Goal: Transaction & Acquisition: Purchase product/service

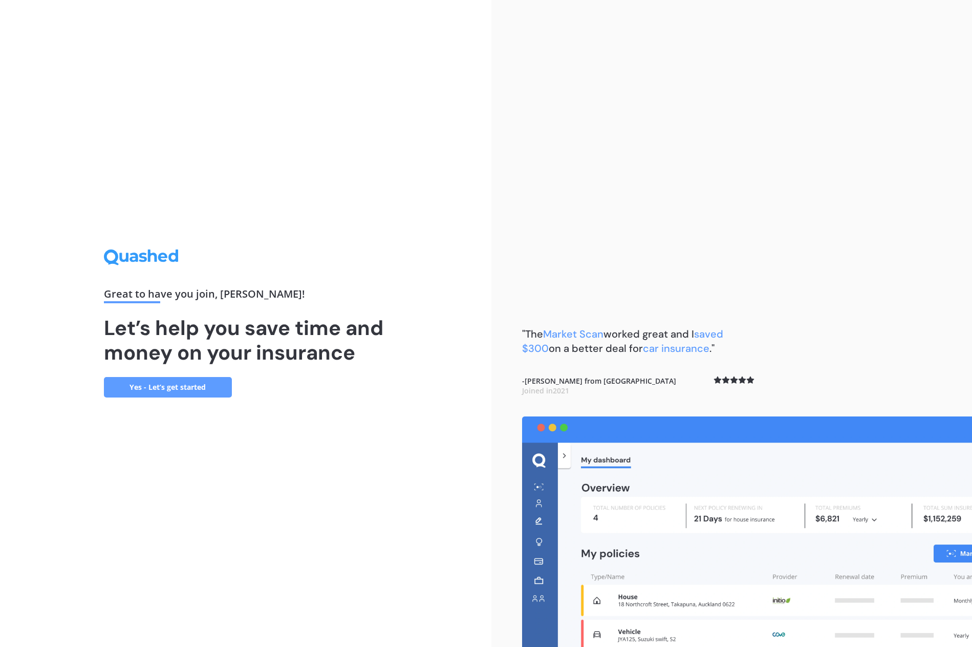
click at [196, 392] on link "Yes - Let’s get started" at bounding box center [168, 387] width 128 height 20
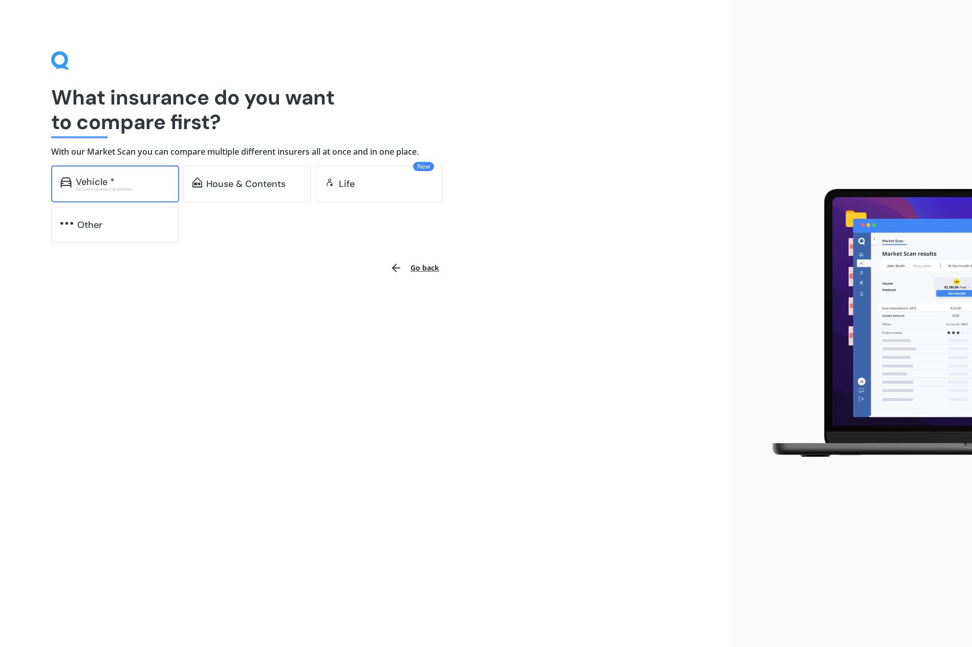
click at [143, 187] on div "Excludes commercial vehicles" at bounding box center [123, 189] width 94 height 4
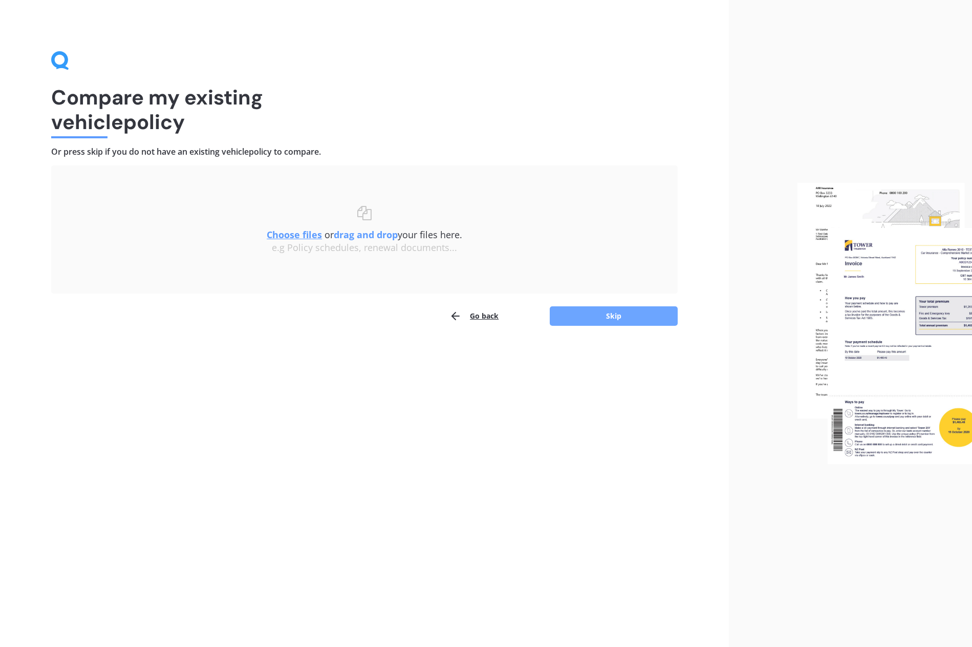
click at [592, 324] on button "Skip" at bounding box center [614, 315] width 128 height 19
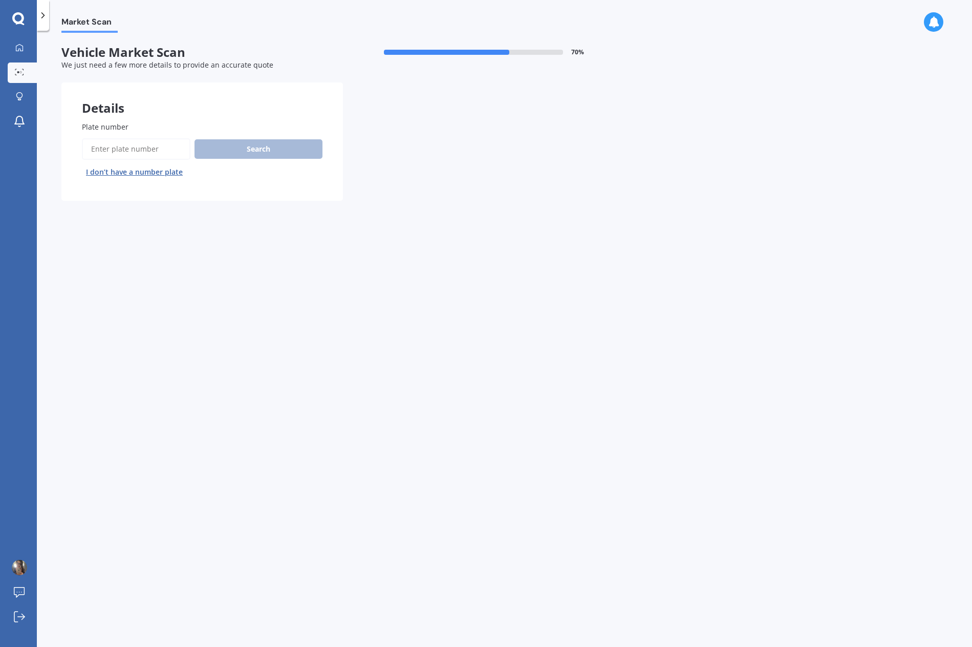
click at [157, 154] on input "Plate number" at bounding box center [136, 148] width 109 height 21
paste input "KZJ994"
type input "KZJ994"
click at [259, 139] on div "Search I don’t have a number plate" at bounding box center [202, 159] width 241 height 42
click at [263, 148] on button "Search" at bounding box center [259, 148] width 128 height 19
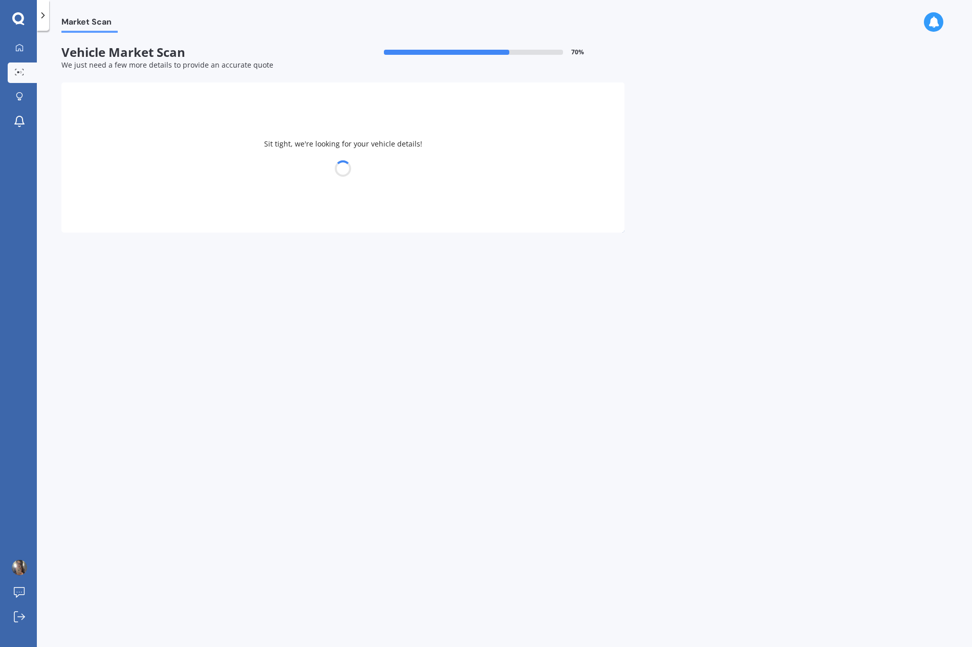
select select "TOYOTA"
select select "COROLLA"
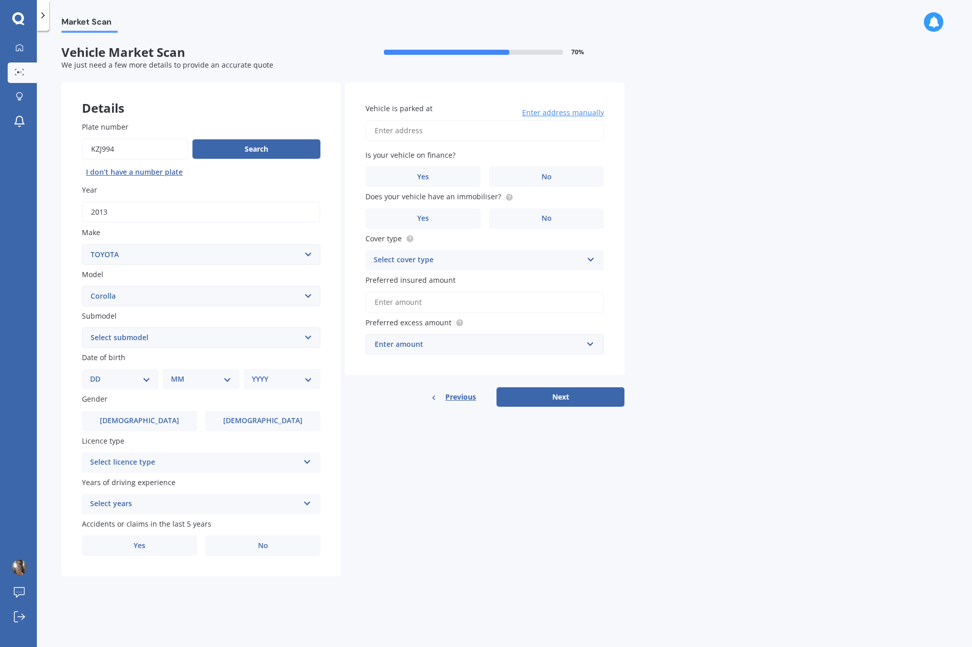
click at [175, 336] on select "Select submodel (All other) Axio Diesel [PERSON_NAME] 2WD [PERSON_NAME] 4WD FXG…" at bounding box center [201, 337] width 239 height 20
select select "GX 1.8"
click at [82, 327] on select "Select submodel (All other) Axio Diesel [PERSON_NAME] 2WD [PERSON_NAME] 4WD FXG…" at bounding box center [201, 337] width 239 height 20
click at [140, 333] on select "Select submodel (All other) Axio Diesel [PERSON_NAME] 2WD [PERSON_NAME] 4WD FXG…" at bounding box center [201, 337] width 239 height 20
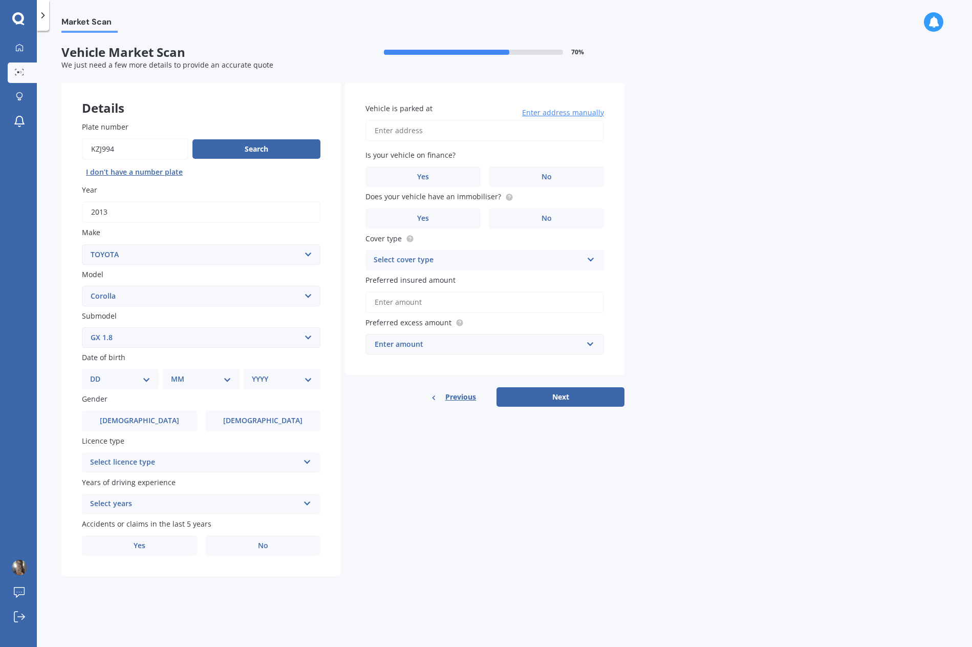
click at [138, 377] on select "DD 01 02 03 04 05 06 07 08 09 10 11 12 13 14 15 16 17 18 19 20 21 22 23 24 25 2…" at bounding box center [120, 378] width 60 height 11
select select "01"
click at [98, 373] on select "DD 01 02 03 04 05 06 07 08 09 10 11 12 13 14 15 16 17 18 19 20 21 22 23 24 25 2…" at bounding box center [120, 378] width 60 height 11
click at [196, 377] on select "MM 01 02 03 04 05 06 07 08 09 10 11 12" at bounding box center [203, 378] width 56 height 11
select select "06"
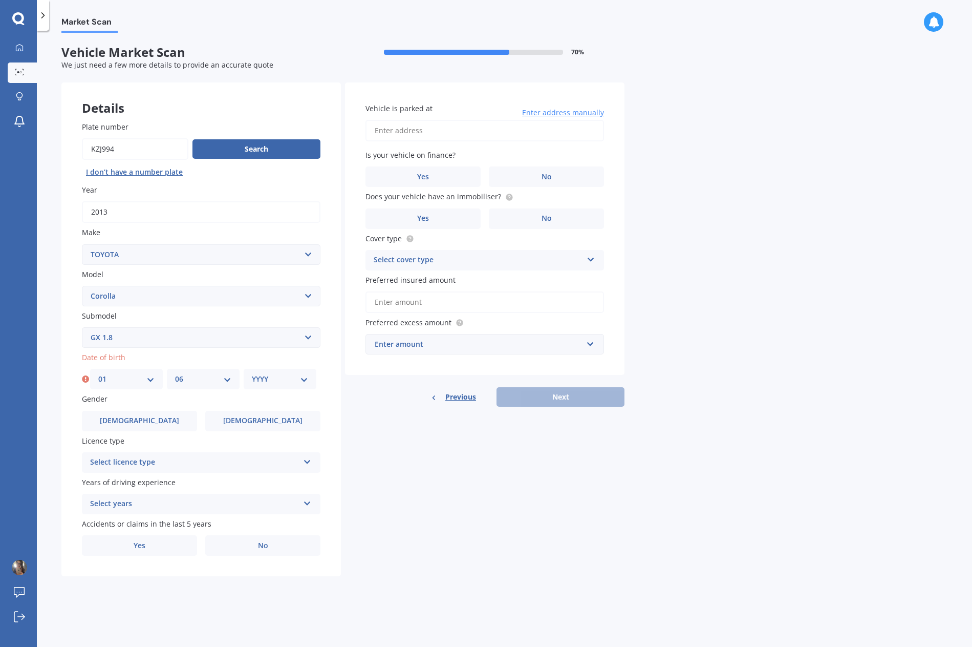
click at [175, 373] on select "MM 01 02 03 04 05 06 07 08 09 10 11 12" at bounding box center [203, 378] width 56 height 11
click at [274, 378] on select "YYYY 2025 2024 2023 2022 2021 2020 2019 2018 2017 2016 2015 2014 2013 2012 2011…" at bounding box center [280, 378] width 56 height 11
select select "1993"
click at [252, 373] on select "YYYY 2025 2024 2023 2022 2021 2020 2019 2018 2017 2016 2015 2014 2013 2012 2011…" at bounding box center [280, 378] width 56 height 11
click at [242, 420] on label "[DEMOGRAPHIC_DATA]" at bounding box center [262, 421] width 115 height 20
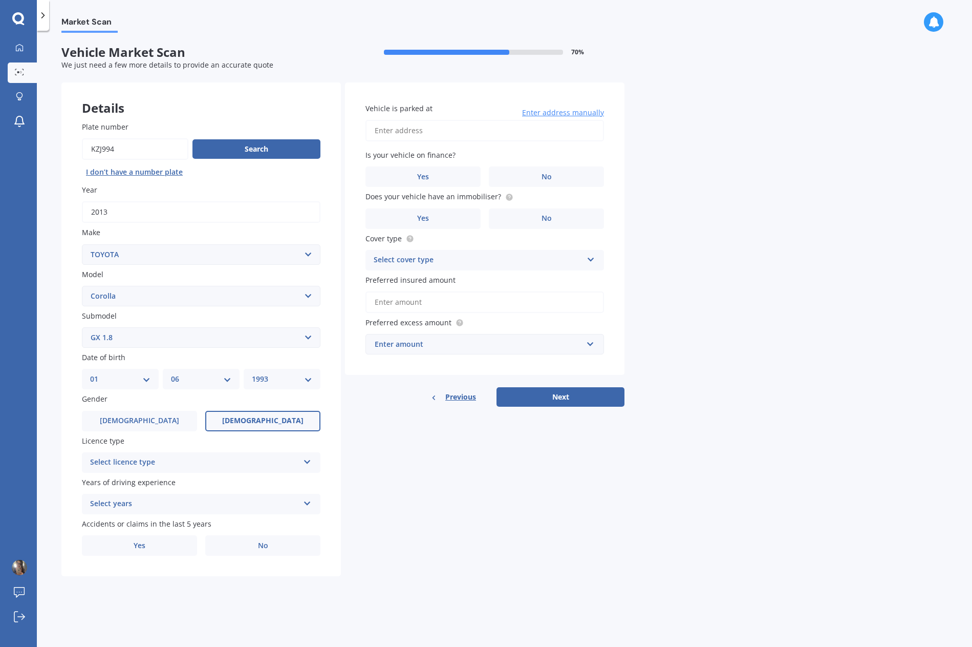
click at [0, 0] on input "[DEMOGRAPHIC_DATA]" at bounding box center [0, 0] width 0 height 0
click at [219, 459] on div "Select licence type" at bounding box center [194, 462] width 209 height 12
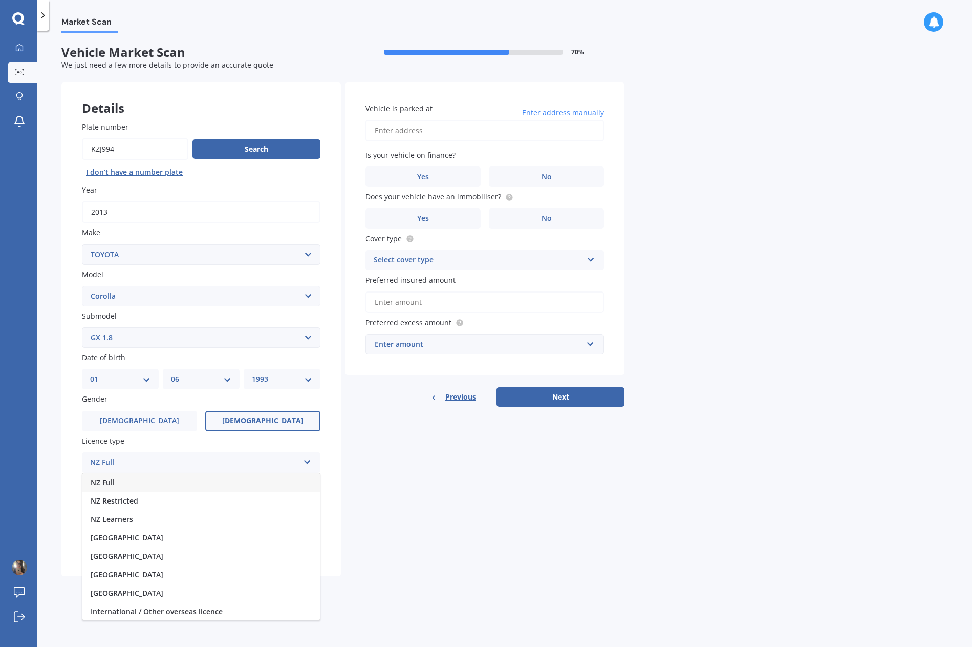
click at [175, 482] on div "NZ Full" at bounding box center [201, 482] width 238 height 18
click at [158, 506] on div "Select years" at bounding box center [194, 504] width 209 height 12
click at [151, 523] on div "5 or more years" at bounding box center [201, 523] width 238 height 18
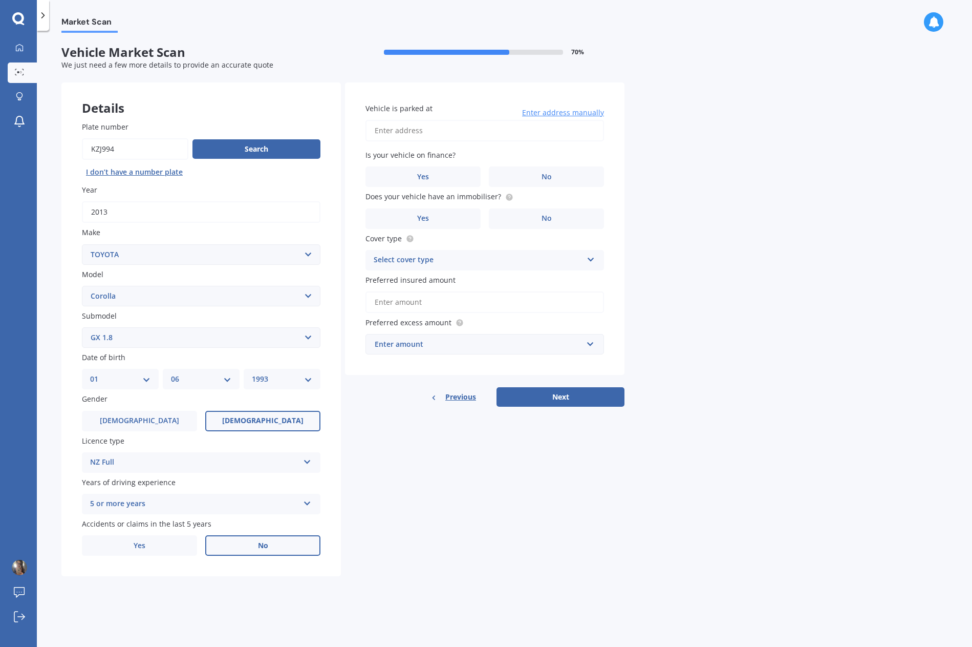
click at [254, 542] on label "No" at bounding box center [262, 545] width 115 height 20
click at [0, 0] on input "No" at bounding box center [0, 0] width 0 height 0
click at [447, 128] on input "Vehicle is parked at" at bounding box center [484, 130] width 239 height 21
click at [497, 131] on input "[STREET_ADDRESS][PERSON_NAME]" at bounding box center [484, 130] width 239 height 21
drag, startPoint x: 448, startPoint y: 142, endPoint x: 388, endPoint y: 151, distance: 61.1
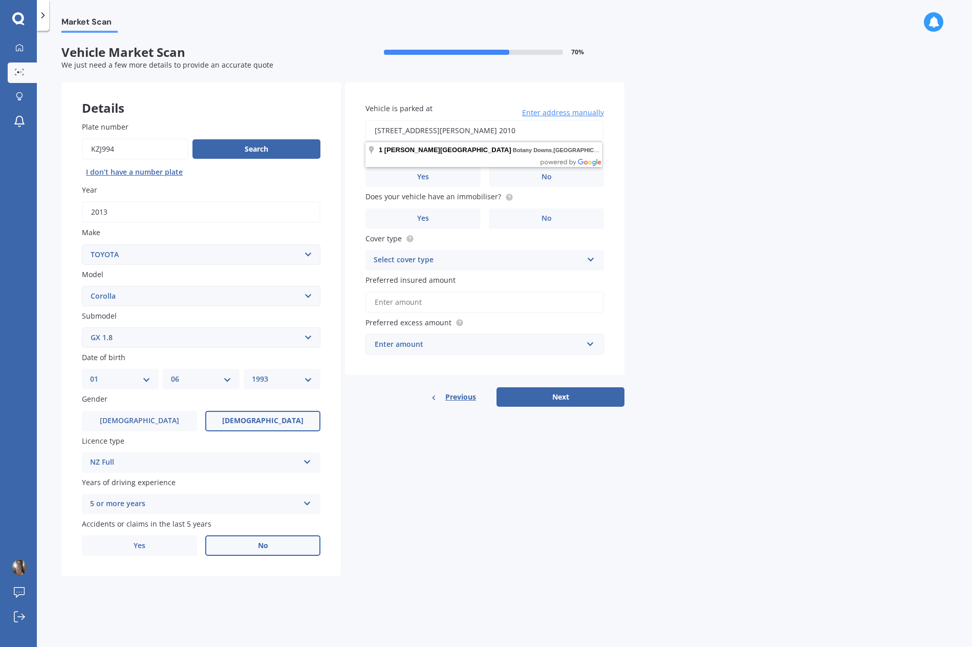
drag, startPoint x: 552, startPoint y: 136, endPoint x: 415, endPoint y: 122, distance: 138.4
click at [415, 122] on input "[STREET_ADDRESS][PERSON_NAME] 2010" at bounding box center [484, 130] width 239 height 21
type input "[STREET_ADDRESS][PERSON_NAME]"
click at [484, 157] on label "Is your vehicle on finance?" at bounding box center [482, 154] width 234 height 11
click at [530, 173] on label "No" at bounding box center [546, 176] width 115 height 20
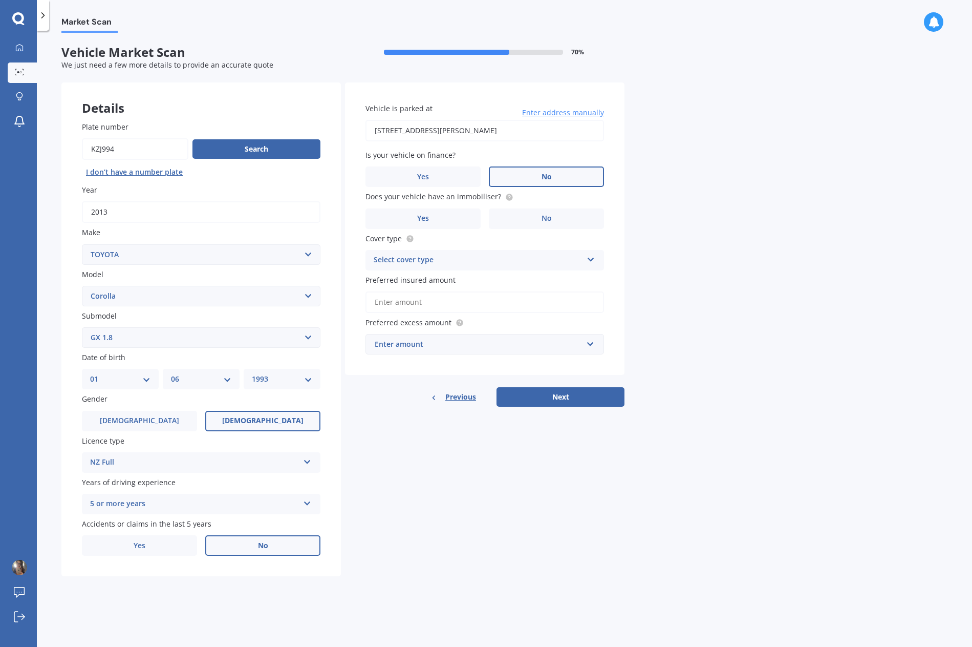
click at [0, 0] on input "No" at bounding box center [0, 0] width 0 height 0
click at [457, 224] on label "Yes" at bounding box center [422, 218] width 115 height 20
click at [0, 0] on input "Yes" at bounding box center [0, 0] width 0 height 0
click at [460, 254] on div "Select cover type" at bounding box center [478, 260] width 209 height 12
click at [432, 282] on div "Comprehensive" at bounding box center [485, 280] width 238 height 18
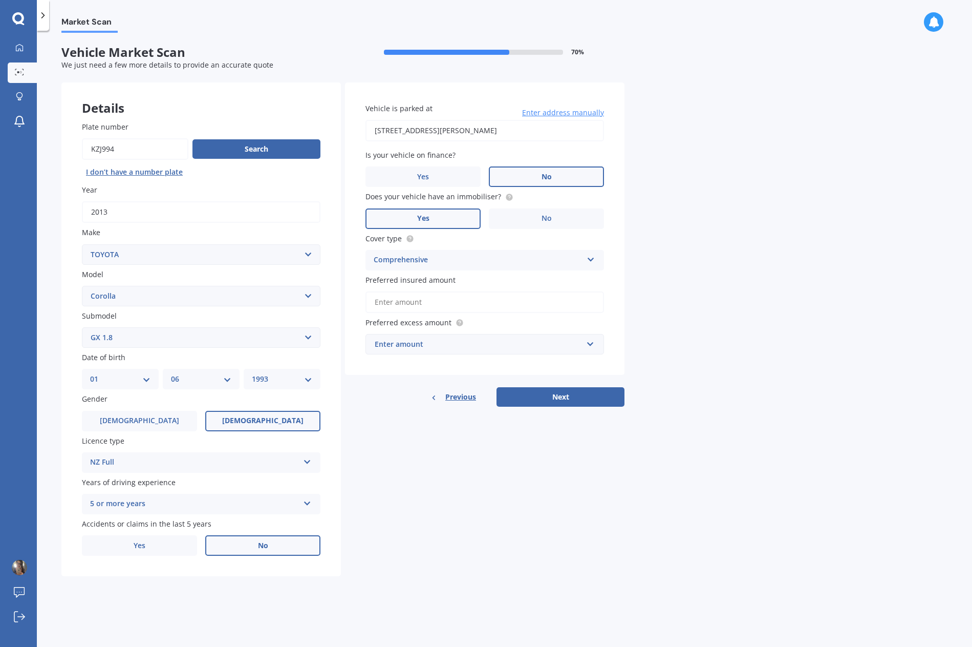
click at [429, 303] on input "Preferred insured amount" at bounding box center [484, 301] width 239 height 21
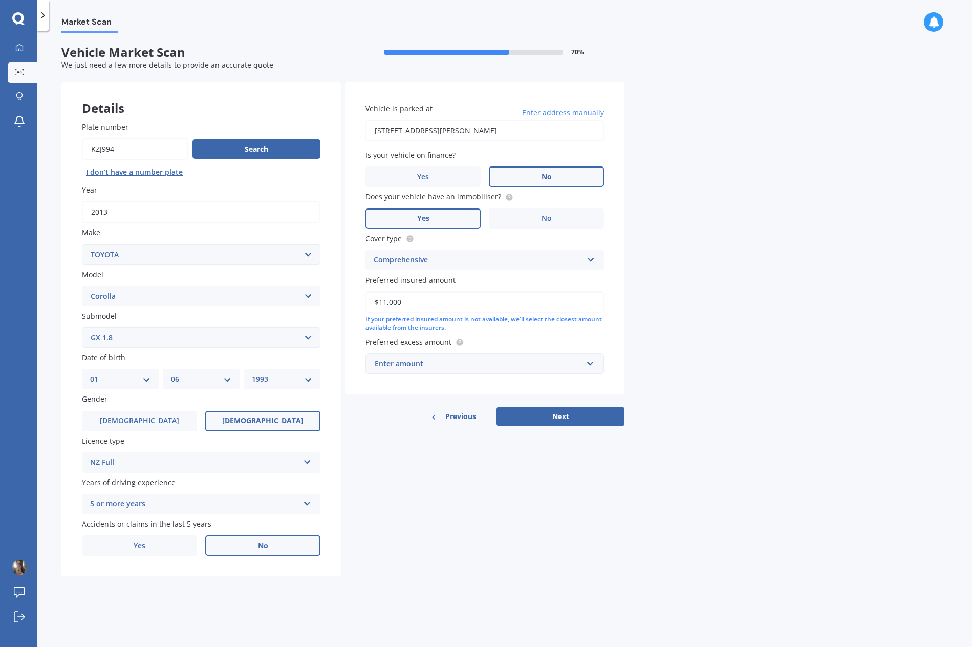
type input "$11,000"
click at [445, 287] on div "Preferred insured amount $11,000 If your preferred insured amount is not availa…" at bounding box center [484, 303] width 239 height 58
click at [505, 338] on label "Preferred excess amount" at bounding box center [482, 341] width 234 height 11
click at [484, 371] on input "text" at bounding box center [481, 363] width 229 height 19
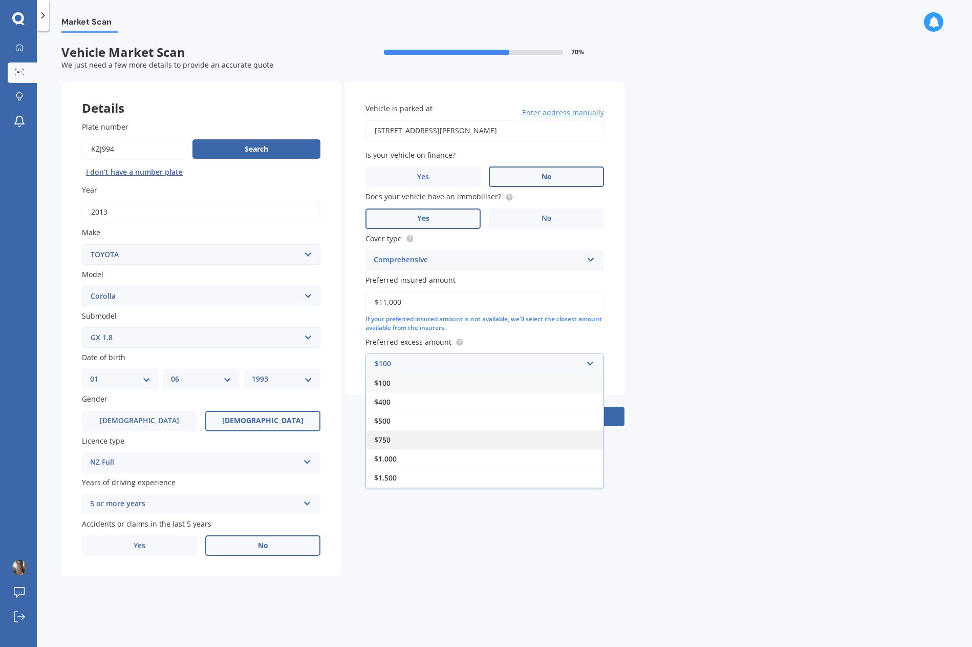
click at [418, 443] on div "$750" at bounding box center [485, 439] width 238 height 19
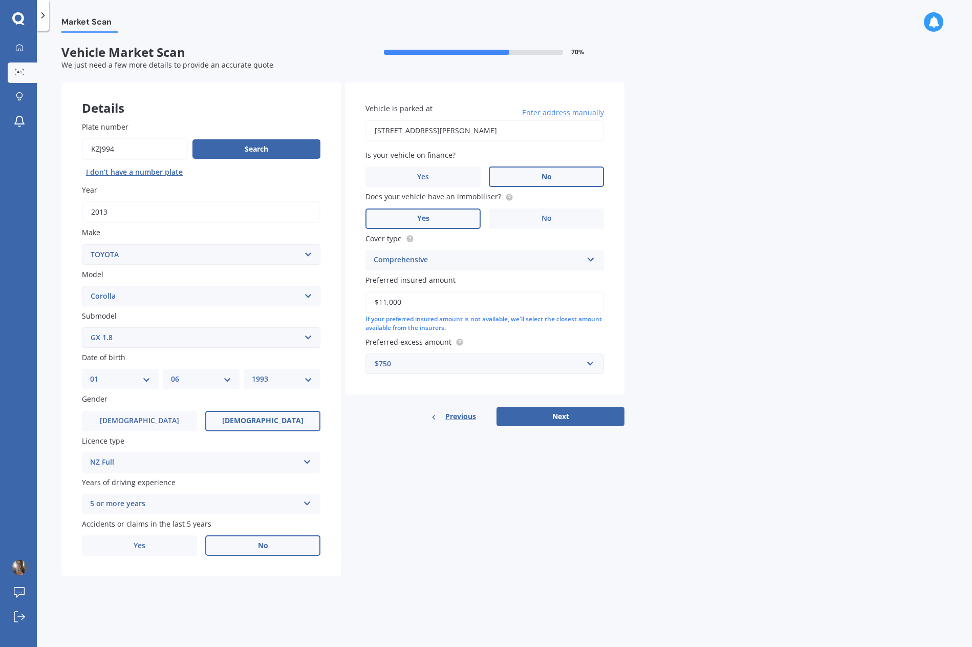
click at [412, 381] on div "Vehicle is parked at [STREET_ADDRESS][PERSON_NAME] Enter address manually Is yo…" at bounding box center [484, 238] width 279 height 312
click at [584, 418] on button "Next" at bounding box center [561, 415] width 128 height 19
select select "01"
select select "06"
select select "1993"
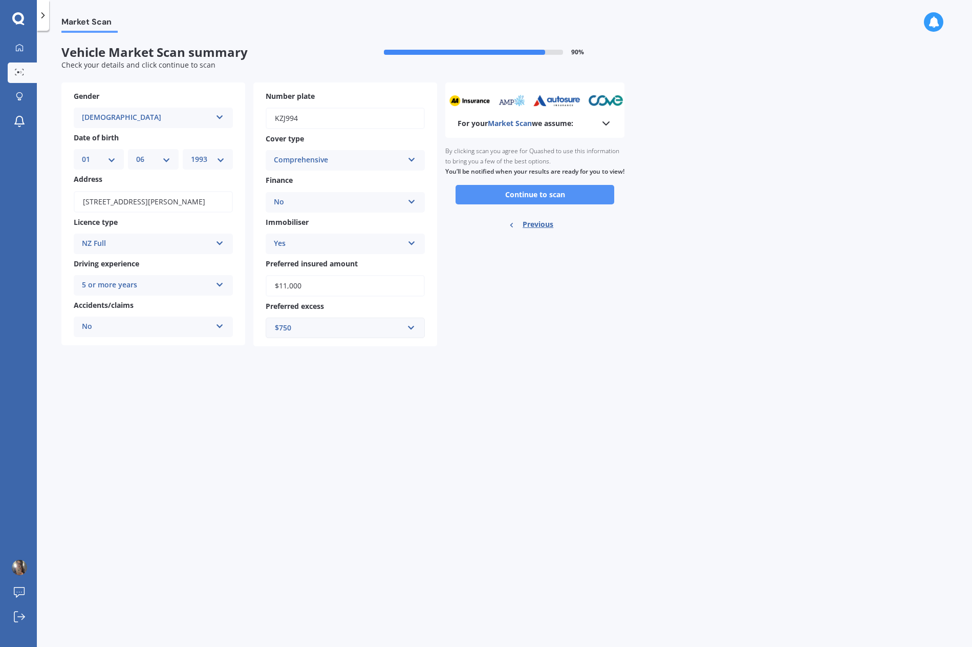
click at [561, 204] on button "Continue to scan" at bounding box center [535, 194] width 159 height 19
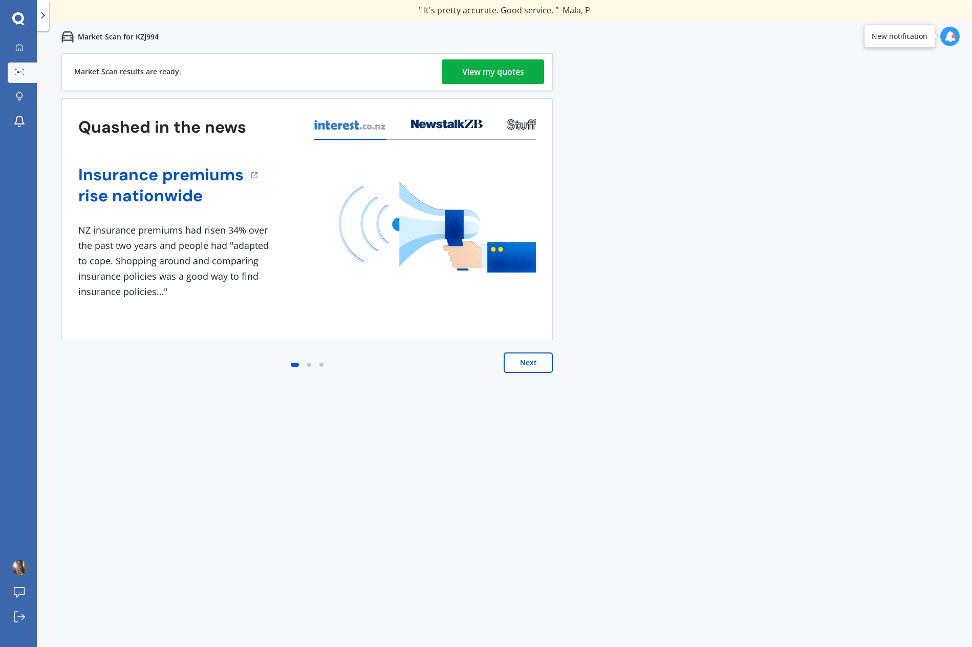
click at [486, 78] on div "View my quotes" at bounding box center [493, 71] width 62 height 25
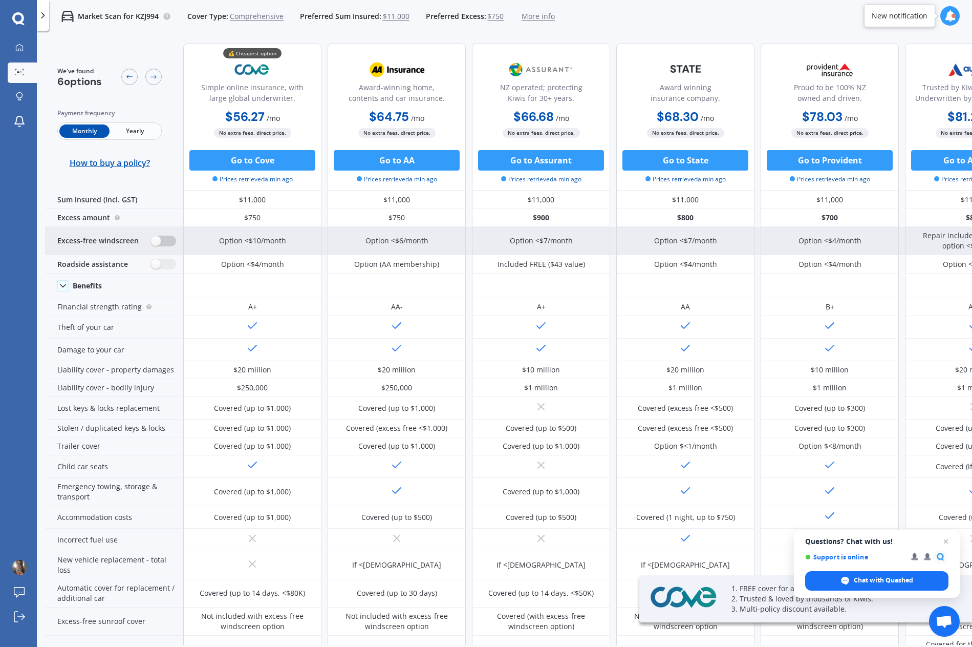
click at [162, 245] on label at bounding box center [163, 240] width 25 height 11
radio input "true"
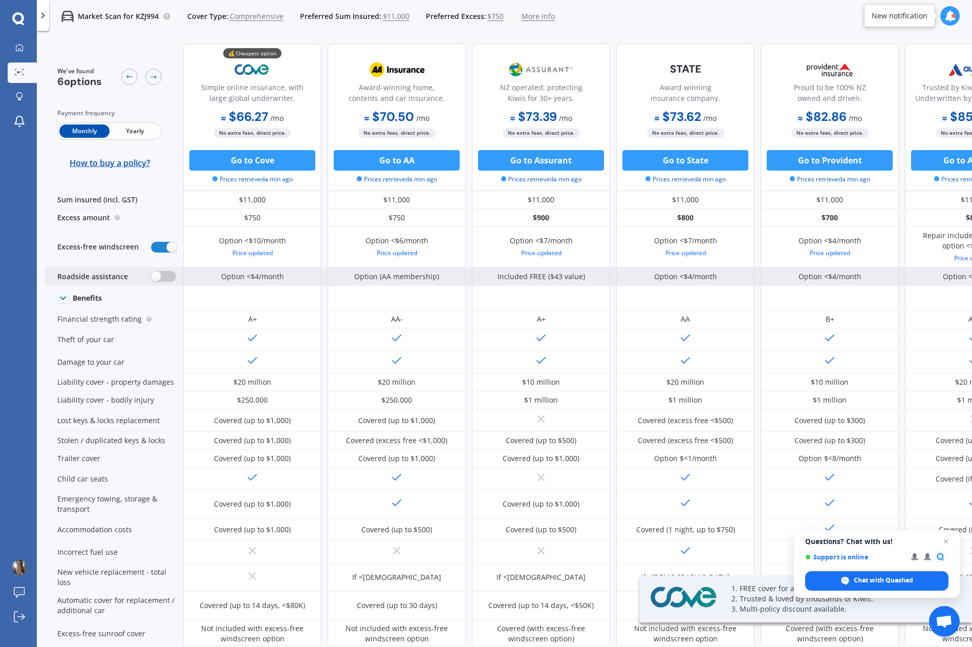
click at [163, 273] on label at bounding box center [163, 276] width 25 height 11
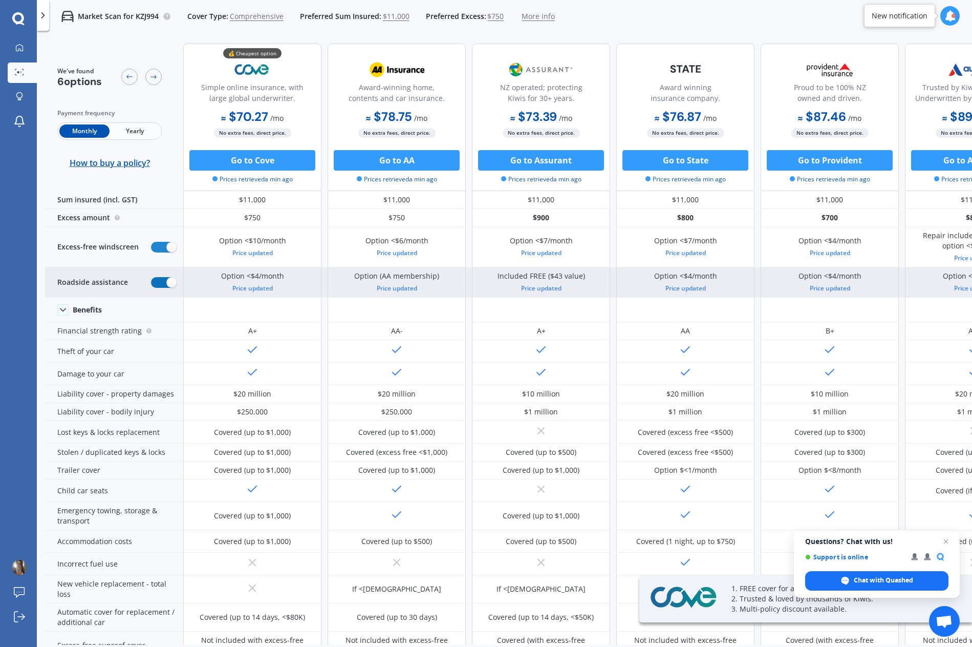
radio input "true"
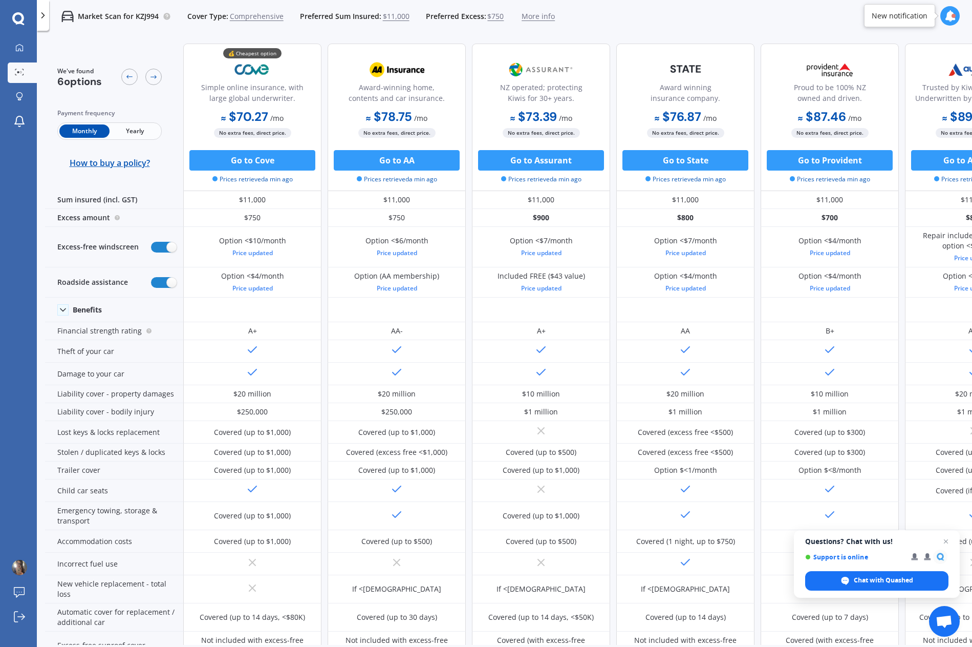
click at [121, 138] on span "Yearly" at bounding box center [135, 130] width 50 height 13
click at [76, 133] on span "Monthly" at bounding box center [84, 130] width 50 height 13
click at [155, 75] on icon at bounding box center [153, 77] width 8 height 8
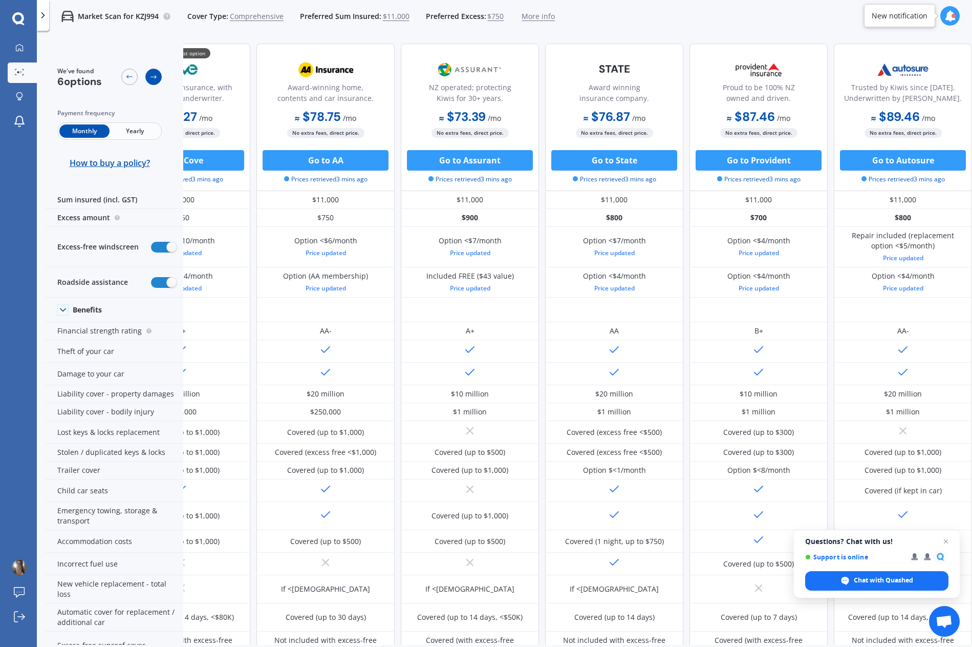
scroll to position [0, 76]
click at [155, 75] on icon at bounding box center [153, 77] width 8 height 8
click at [125, 74] on div at bounding box center [129, 77] width 16 height 16
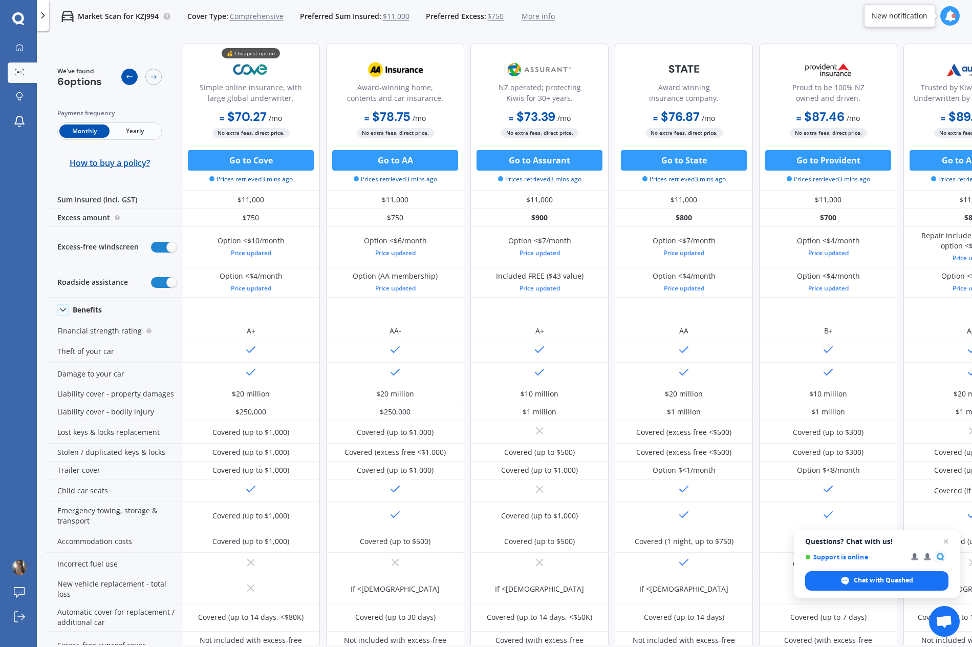
scroll to position [0, 0]
